Goal: Task Accomplishment & Management: Manage account settings

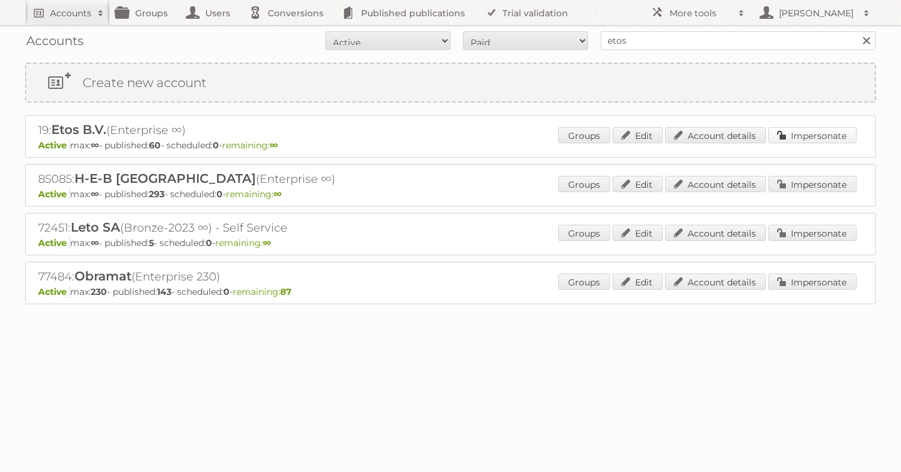
click at [813, 138] on link "Impersonate" at bounding box center [812, 135] width 88 height 16
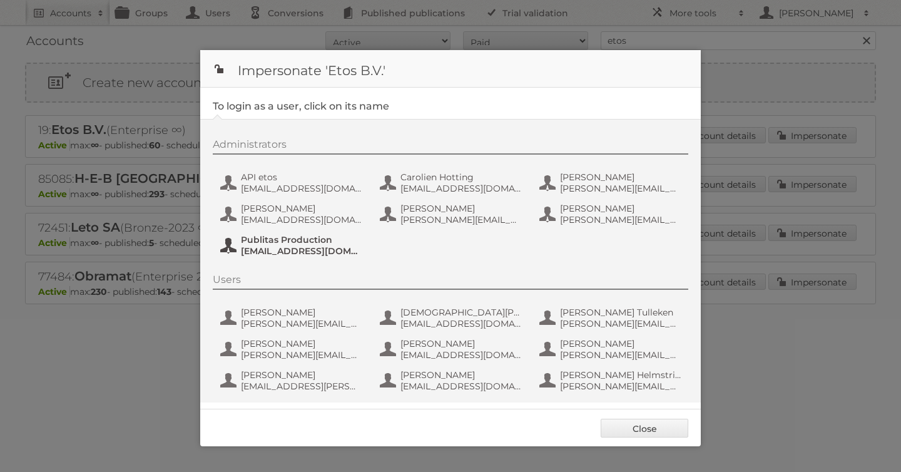
click at [295, 236] on span "Publitas Production" at bounding box center [301, 239] width 121 height 11
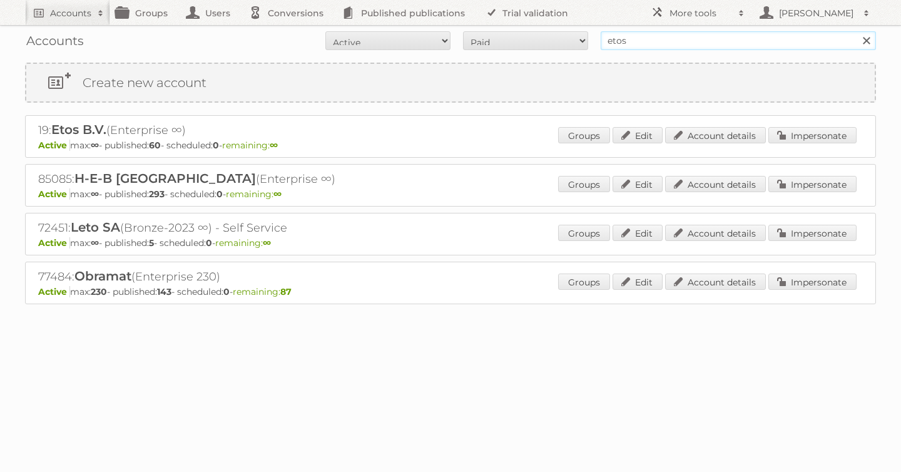
drag, startPoint x: 669, startPoint y: 44, endPoint x: 514, endPoint y: 28, distance: 156.1
click at [514, 28] on div "Accounts All Active Expired Pending All Paid Trials Self service etos Search" at bounding box center [450, 40] width 851 height 31
type input "tfg media"
click at [856, 31] on input "Search" at bounding box center [865, 40] width 19 height 19
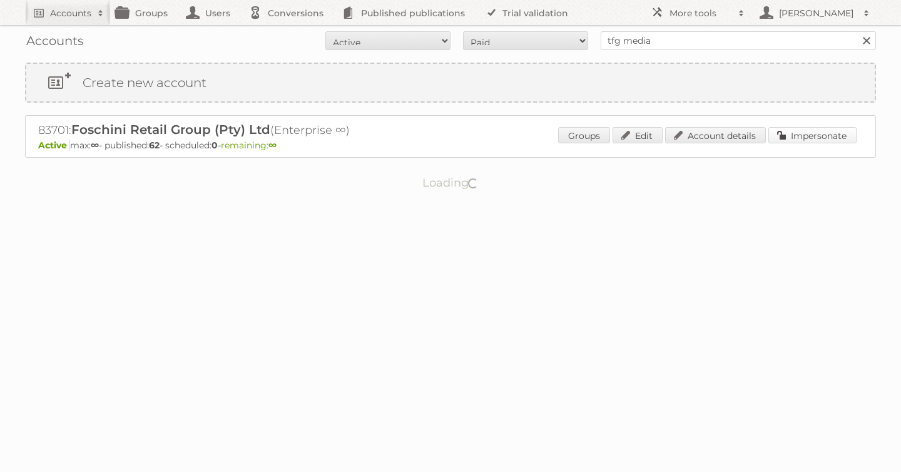
click at [806, 130] on link "Impersonate" at bounding box center [812, 135] width 88 height 16
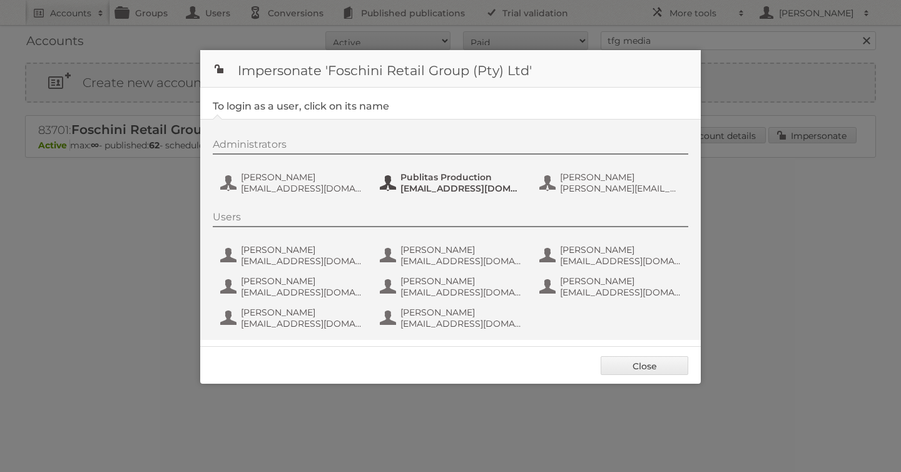
click at [423, 185] on span "fs+tfgmedia@publitas.com" at bounding box center [460, 188] width 121 height 11
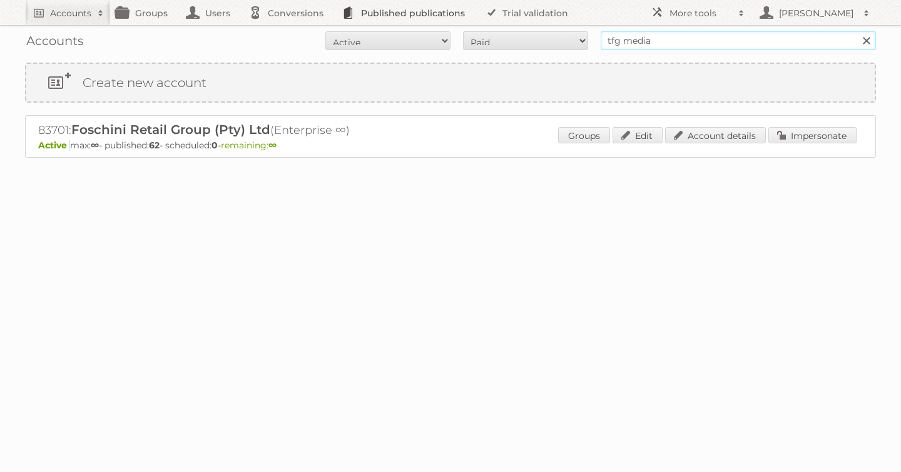
drag, startPoint x: 665, startPoint y: 38, endPoint x: 454, endPoint y: 11, distance: 213.1
click at [454, 11] on body "Accounts Search Advanced Search Create new account Groups Users Conversions Pub…" at bounding box center [450, 236] width 901 height 472
type input "albert heijn"
click at [856, 31] on input "Search" at bounding box center [865, 40] width 19 height 19
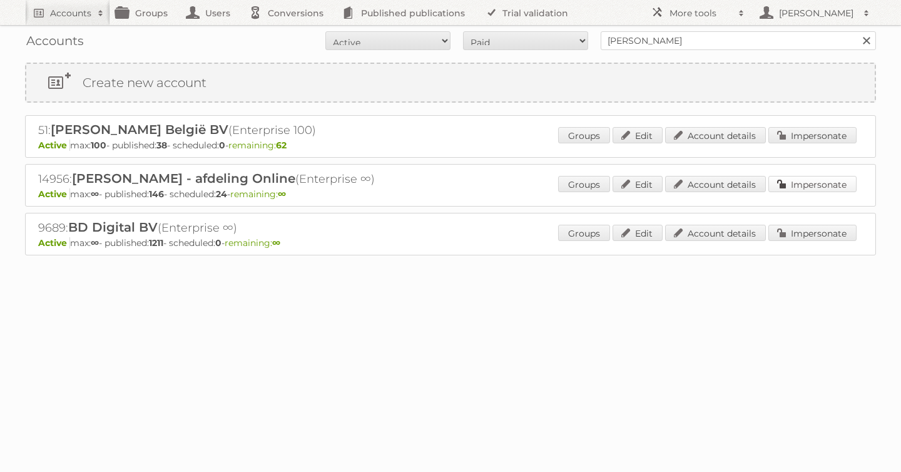
click at [821, 184] on link "Impersonate" at bounding box center [812, 184] width 88 height 16
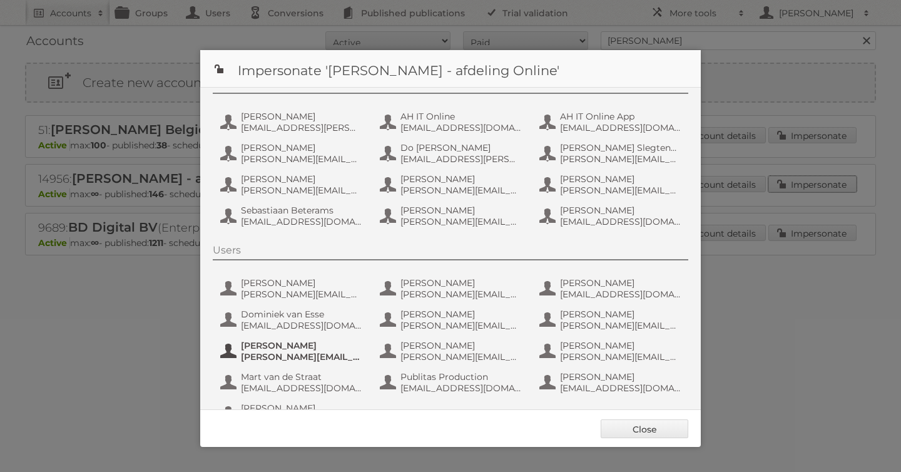
scroll to position [94, 0]
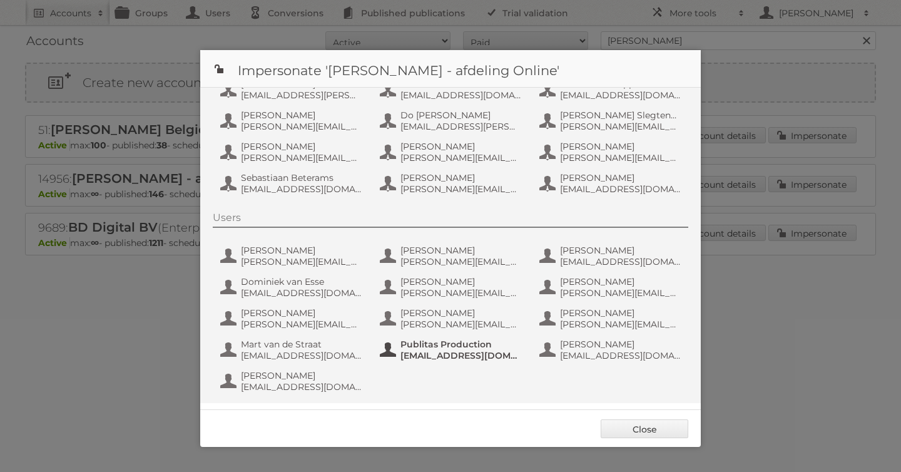
click at [433, 356] on span "fs+ah@publitas.com" at bounding box center [460, 355] width 121 height 11
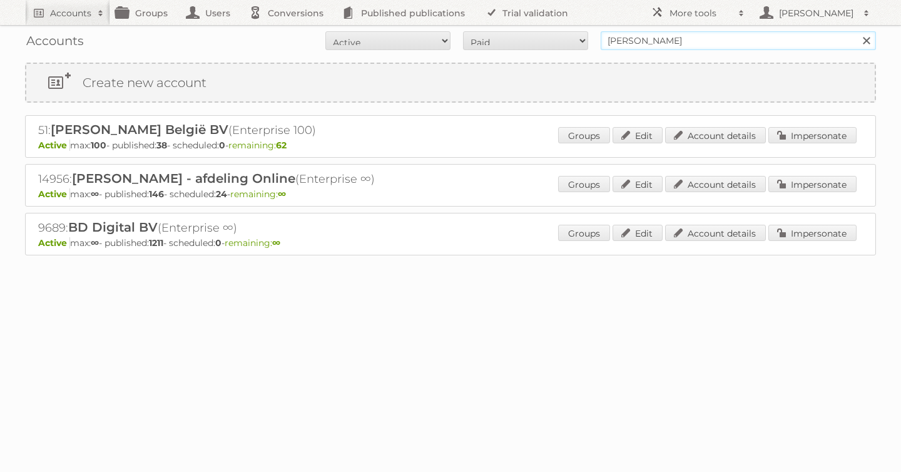
drag, startPoint x: 667, startPoint y: 39, endPoint x: 497, endPoint y: 40, distance: 170.8
click at [497, 40] on form "All Active Expired Pending All Paid Trials Self service albert heijn Search" at bounding box center [450, 40] width 851 height 19
type input "aldi sud"
click at [856, 31] on input "Search" at bounding box center [865, 40] width 19 height 19
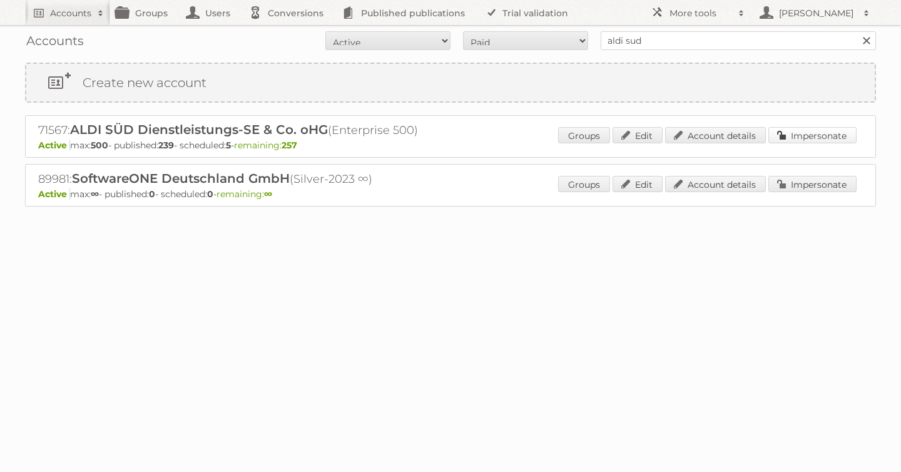
click at [804, 134] on link "Impersonate" at bounding box center [812, 135] width 88 height 16
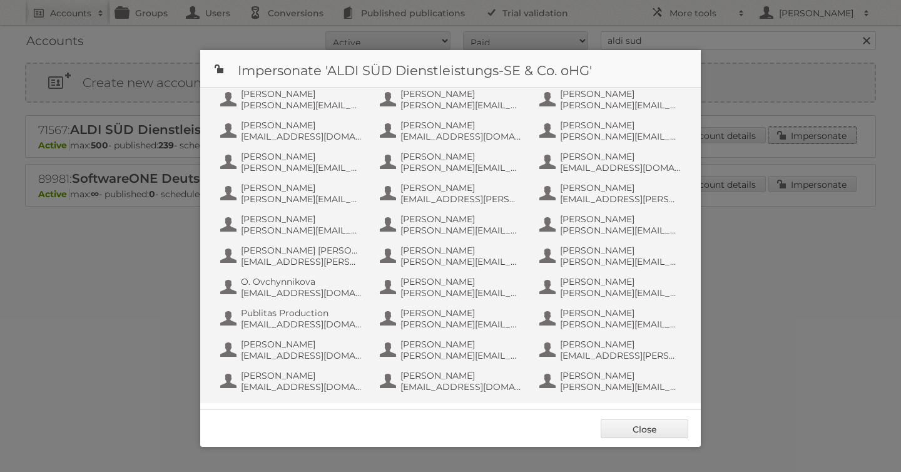
scroll to position [313, 0]
click at [302, 318] on span "[EMAIL_ADDRESS][DOMAIN_NAME]" at bounding box center [301, 323] width 121 height 11
